Goal: Transaction & Acquisition: Obtain resource

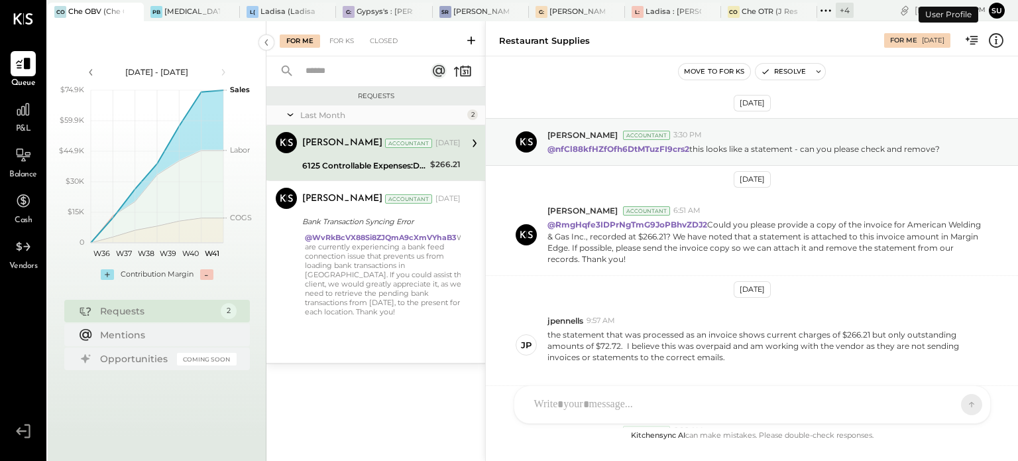
scroll to position [347, 0]
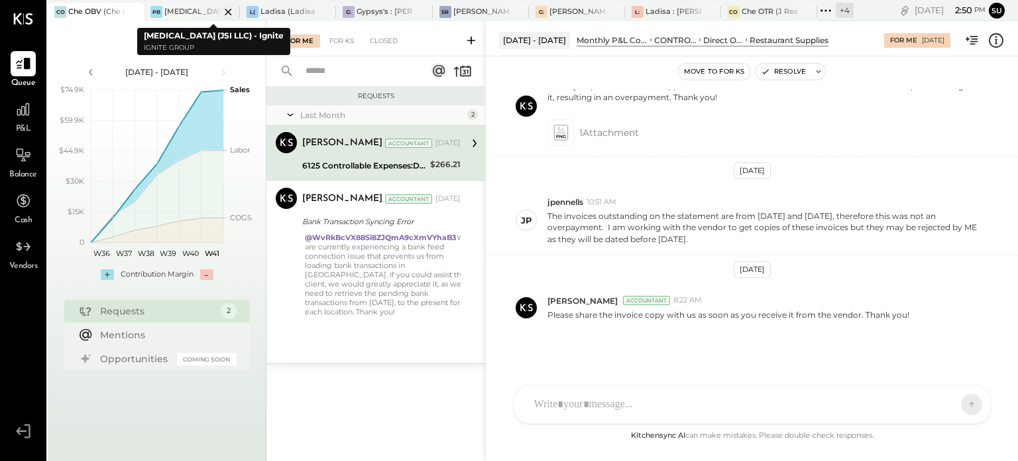
click at [203, 11] on div at bounding box center [217, 12] width 46 height 18
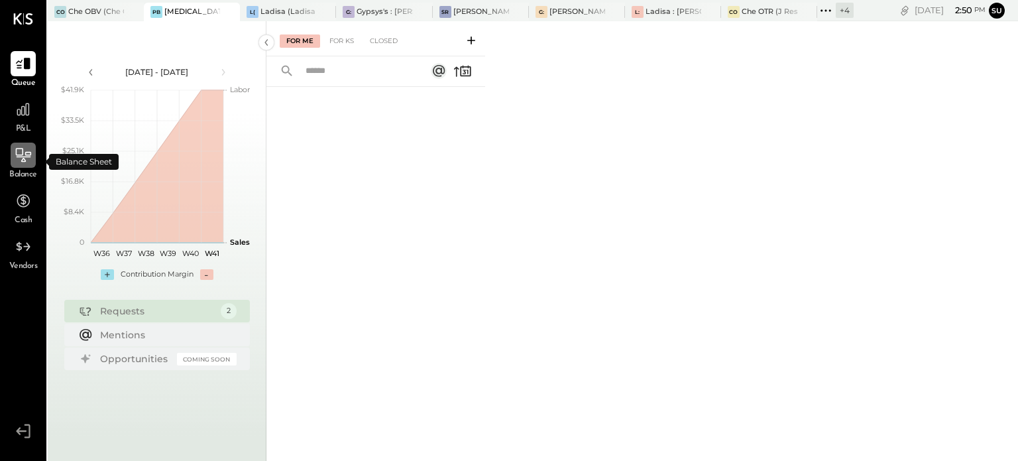
click at [26, 159] on icon at bounding box center [23, 154] width 17 height 17
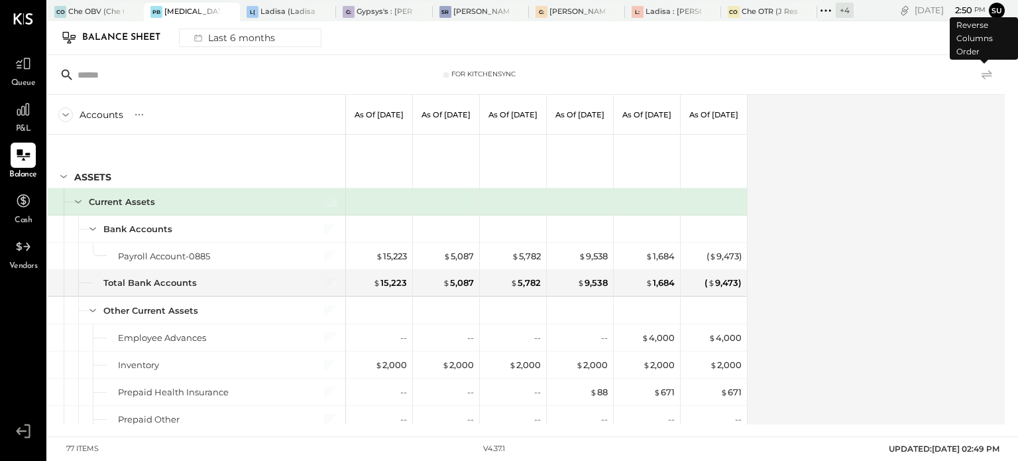
click at [991, 73] on icon at bounding box center [987, 74] width 11 height 9
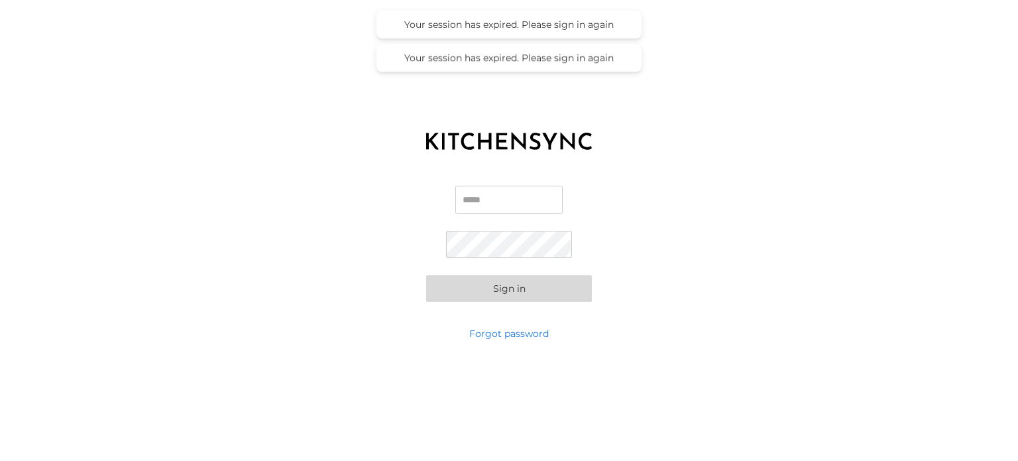
type input "**********"
click at [507, 289] on button "Sign in" at bounding box center [509, 288] width 166 height 27
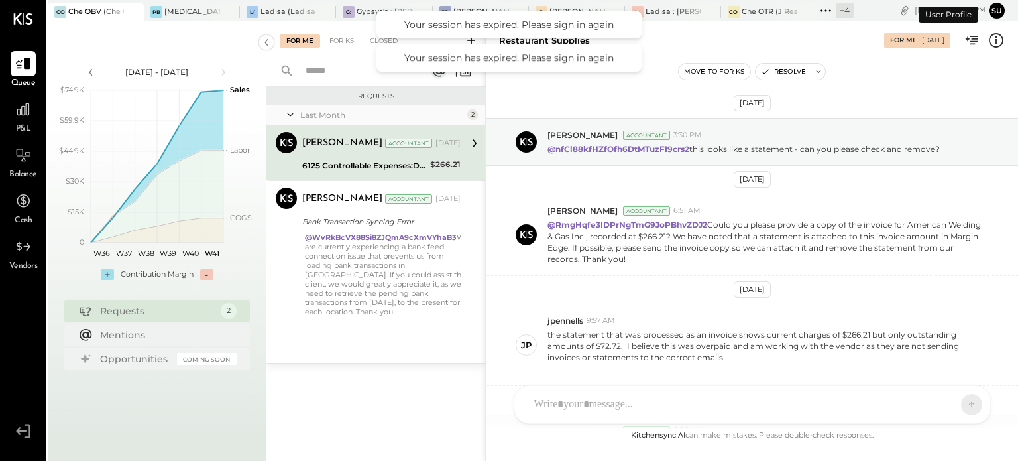
scroll to position [347, 0]
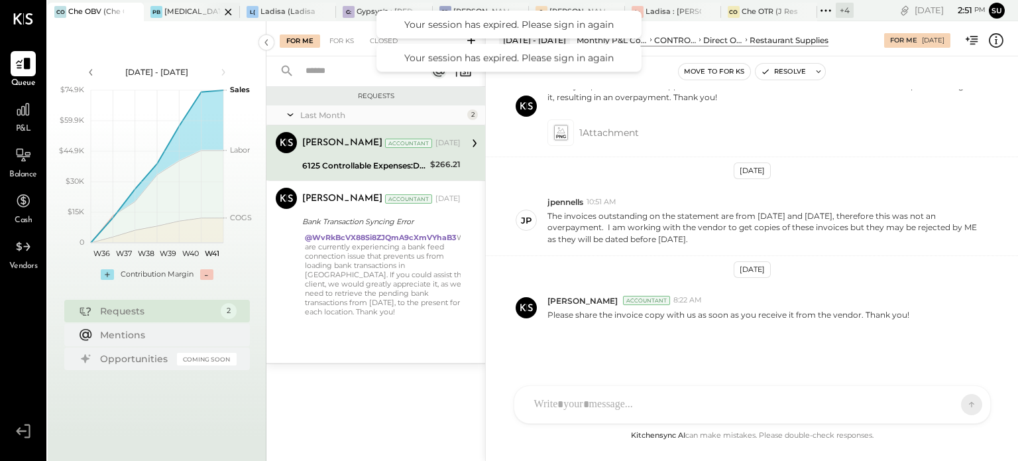
click at [168, 15] on div "[MEDICAL_DATA] (JSI LLC) - Ignite" at bounding box center [192, 12] width 56 height 11
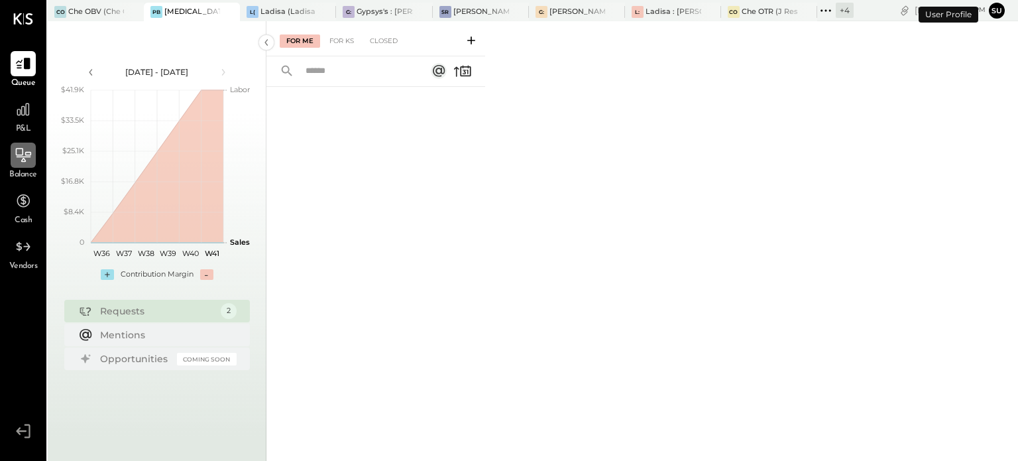
click at [28, 156] on icon at bounding box center [24, 156] width 15 height 1
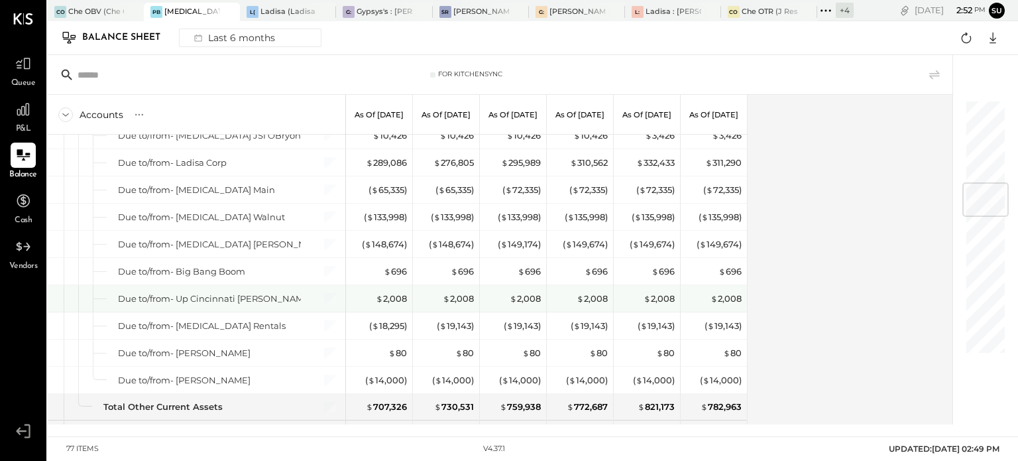
scroll to position [692, 0]
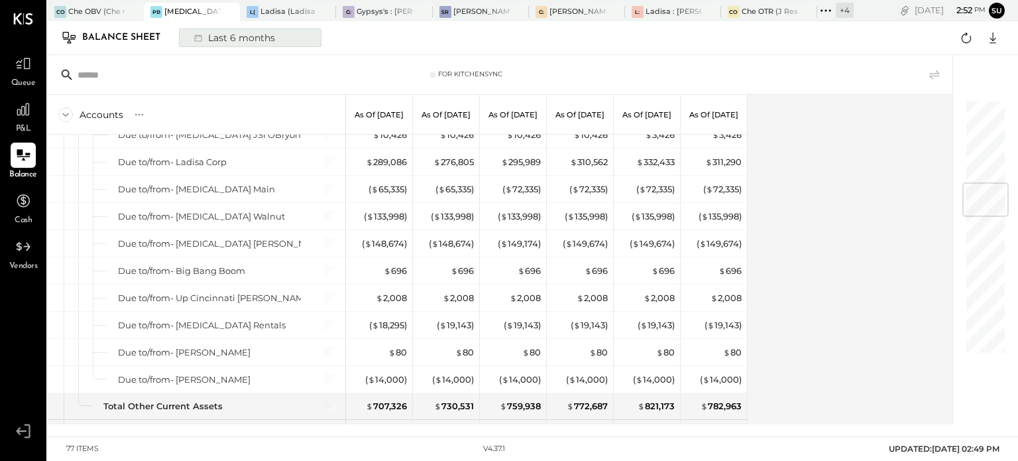
click at [229, 38] on div "Last 6 months" at bounding box center [233, 37] width 94 height 17
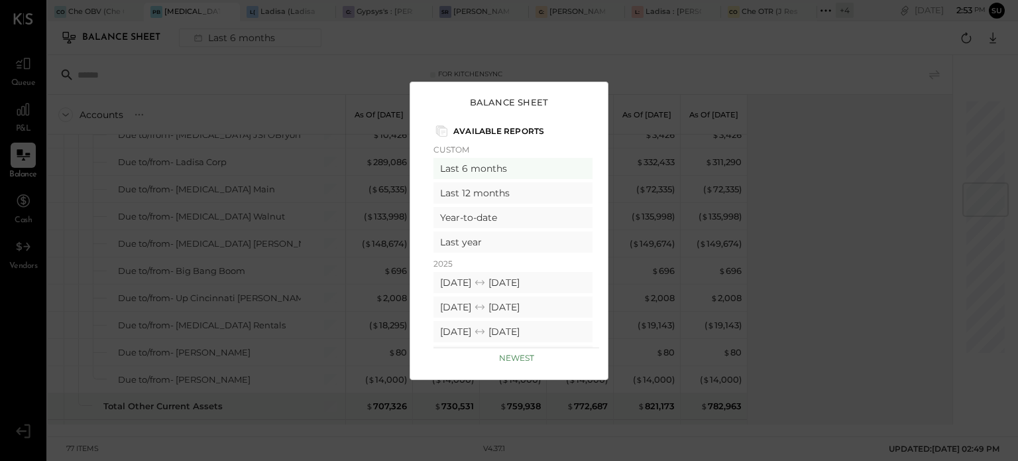
click at [650, 123] on div "Balance Sheet Available Reports Custom Last 6 months Last 12 months Year-to-dat…" at bounding box center [509, 230] width 1018 height 461
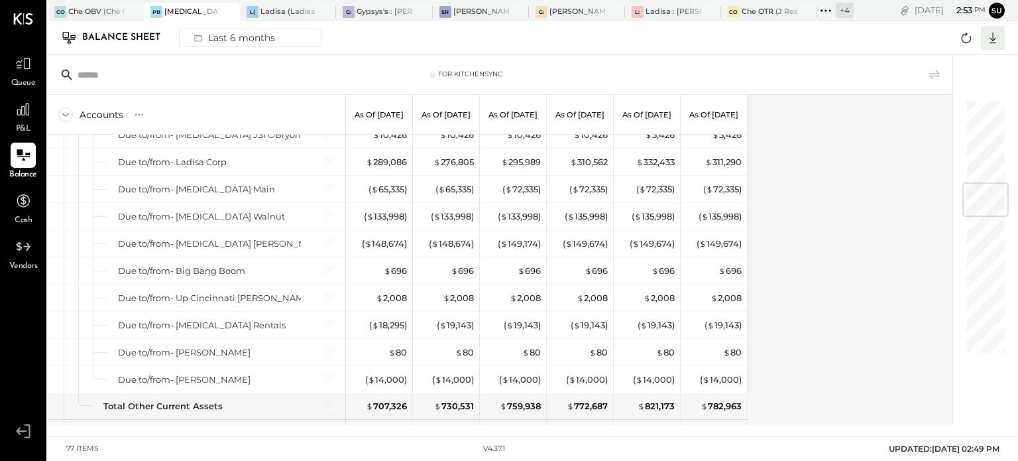
click at [994, 34] on icon at bounding box center [992, 37] width 17 height 17
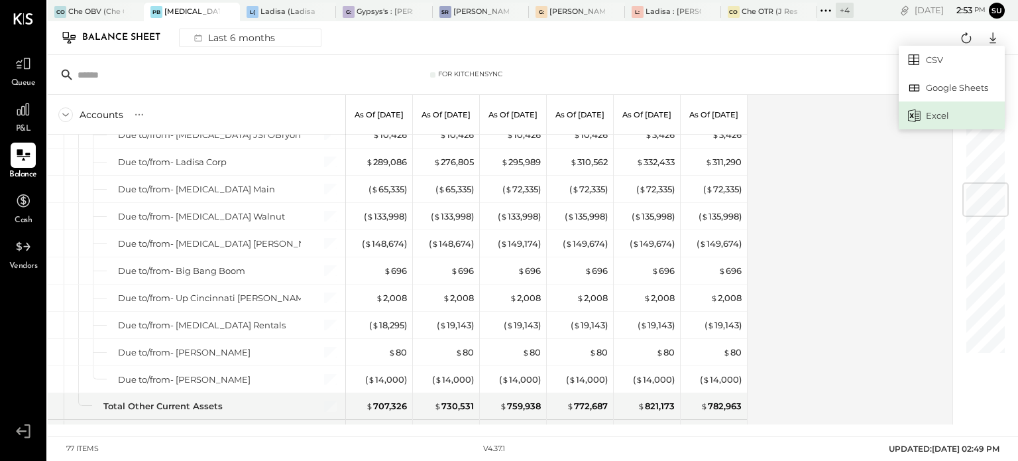
click at [946, 111] on div "Excel" at bounding box center [952, 115] width 106 height 28
